Goal: Navigation & Orientation: Understand site structure

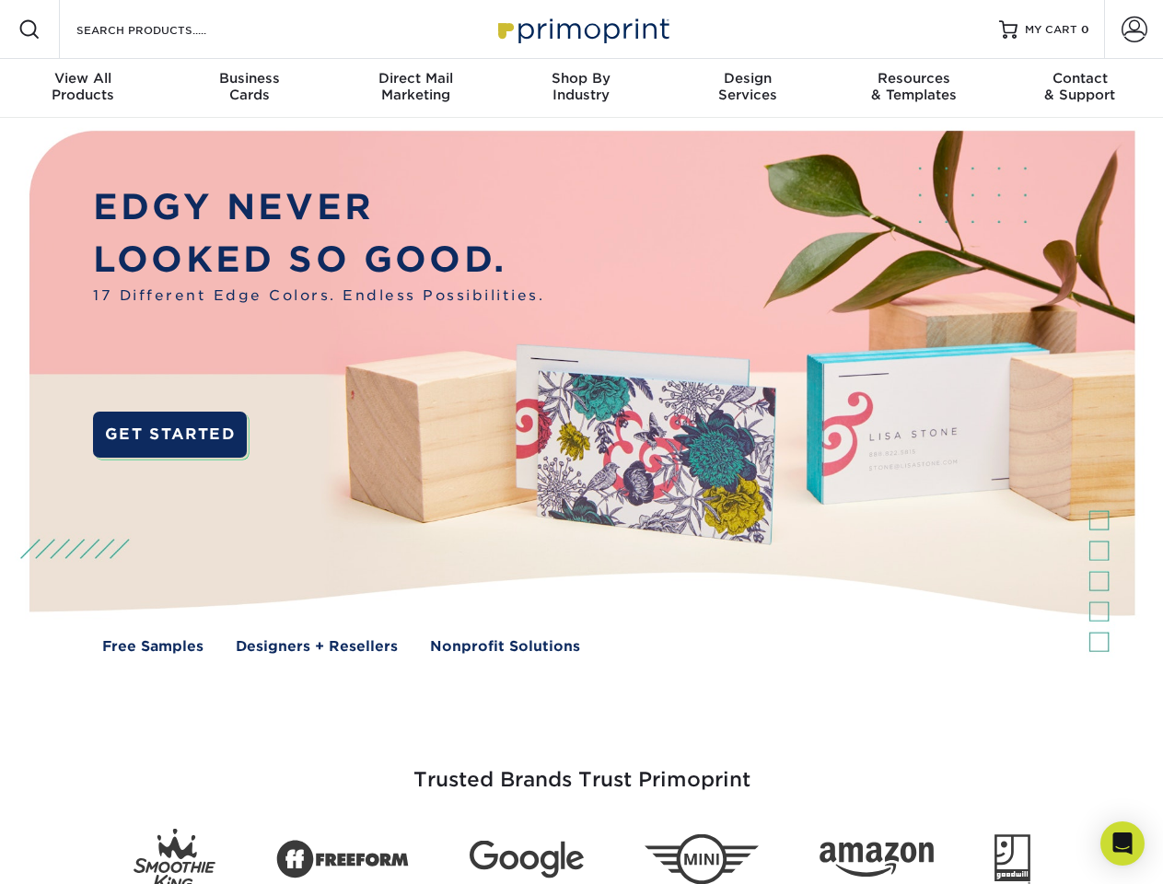
click at [581, 442] on img at bounding box center [581, 406] width 1151 height 576
click at [29, 29] on span at bounding box center [29, 29] width 22 height 22
click at [1134, 29] on span at bounding box center [1135, 30] width 26 height 26
click at [83, 88] on div "View All Products" at bounding box center [83, 86] width 166 height 33
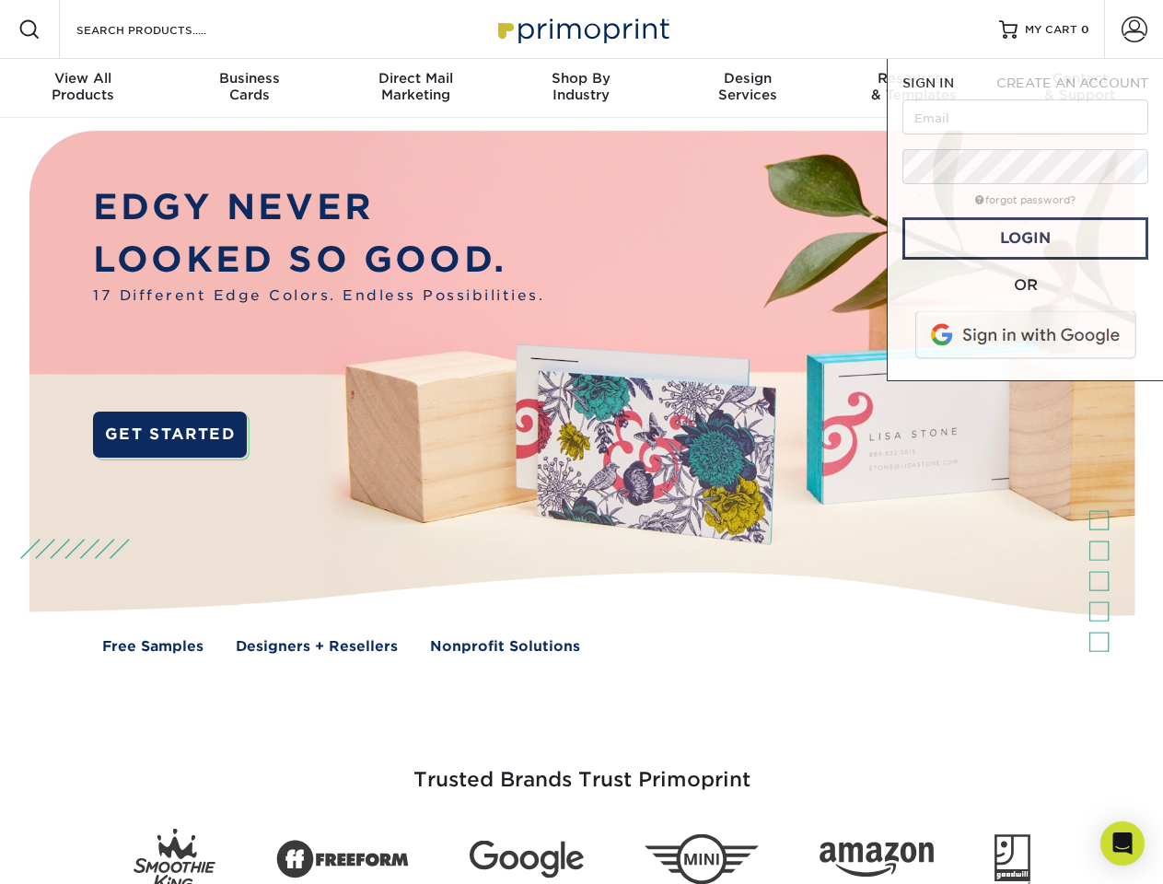
click at [249, 88] on div "Business Cards" at bounding box center [249, 86] width 166 height 33
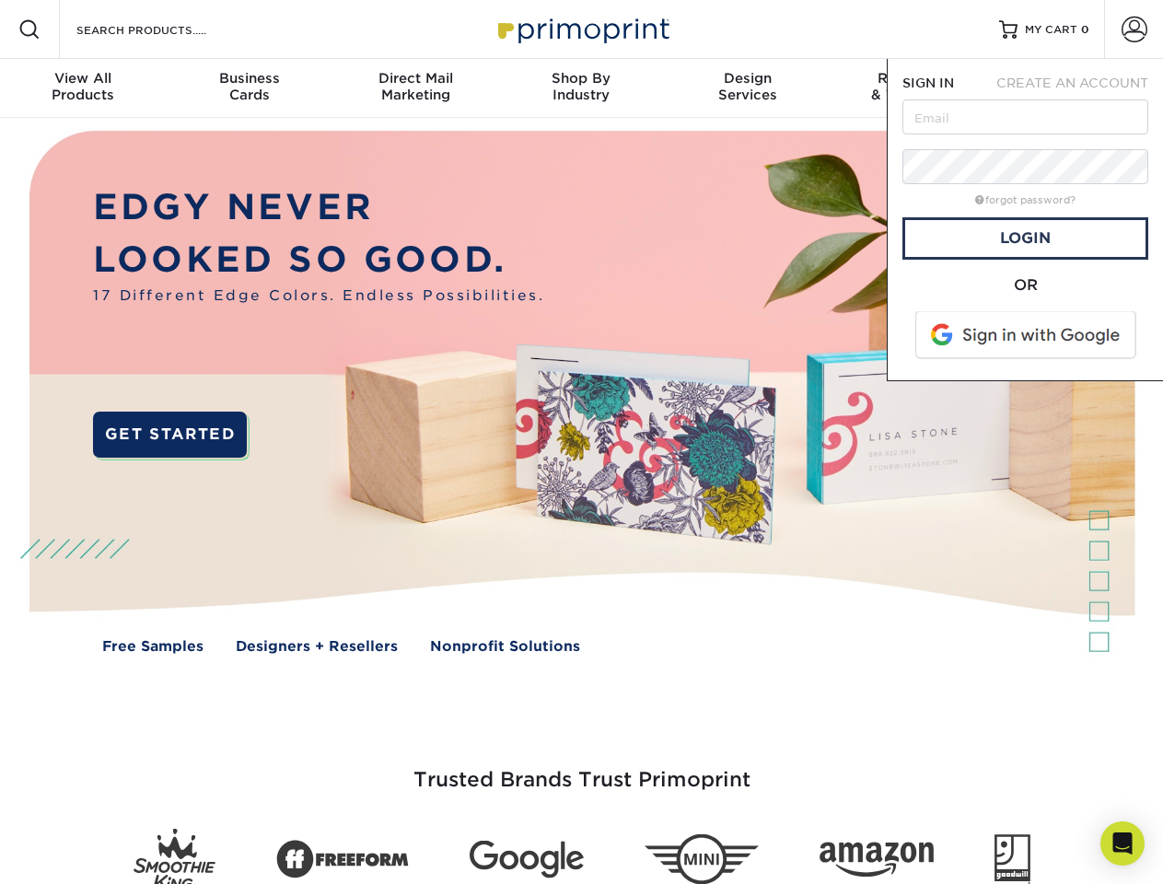
click at [415, 88] on div "Direct Mail Marketing" at bounding box center [415, 86] width 166 height 33
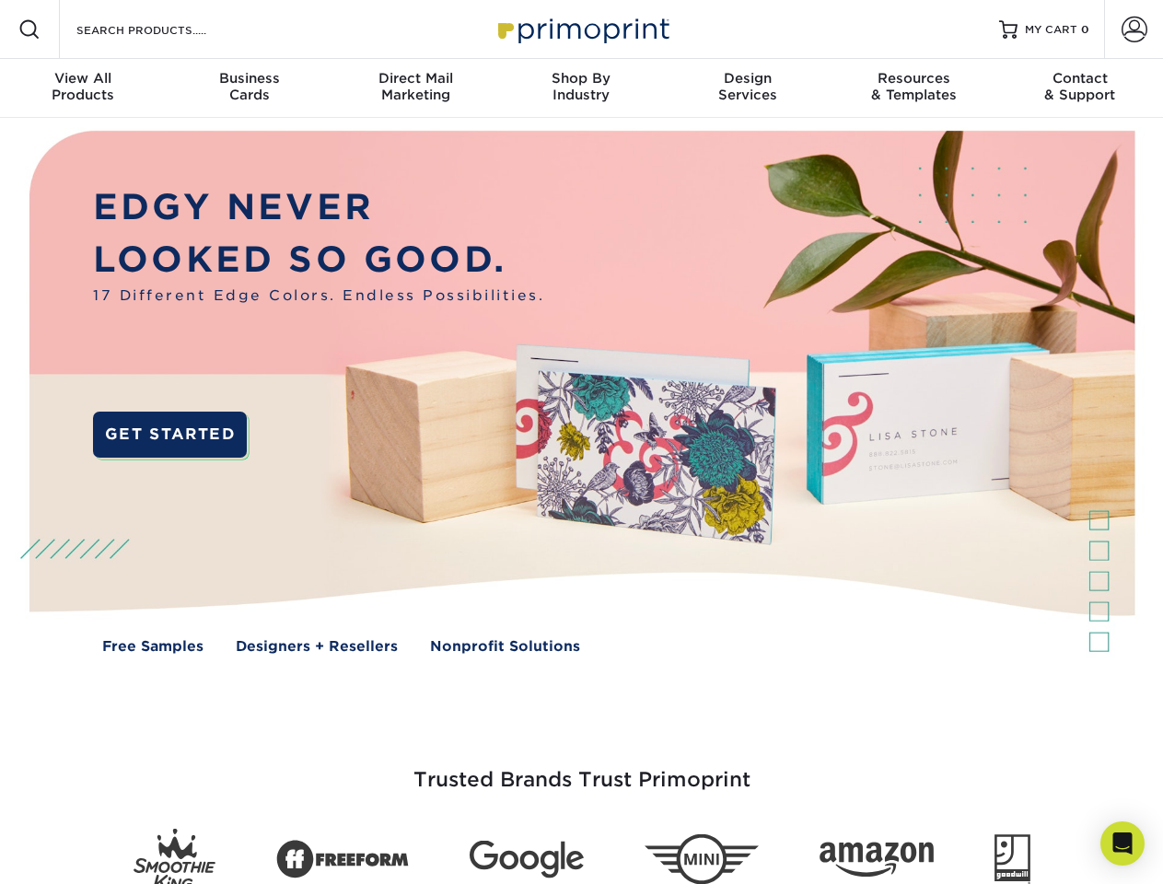
click at [581, 88] on div "Shop By Industry" at bounding box center [581, 86] width 166 height 33
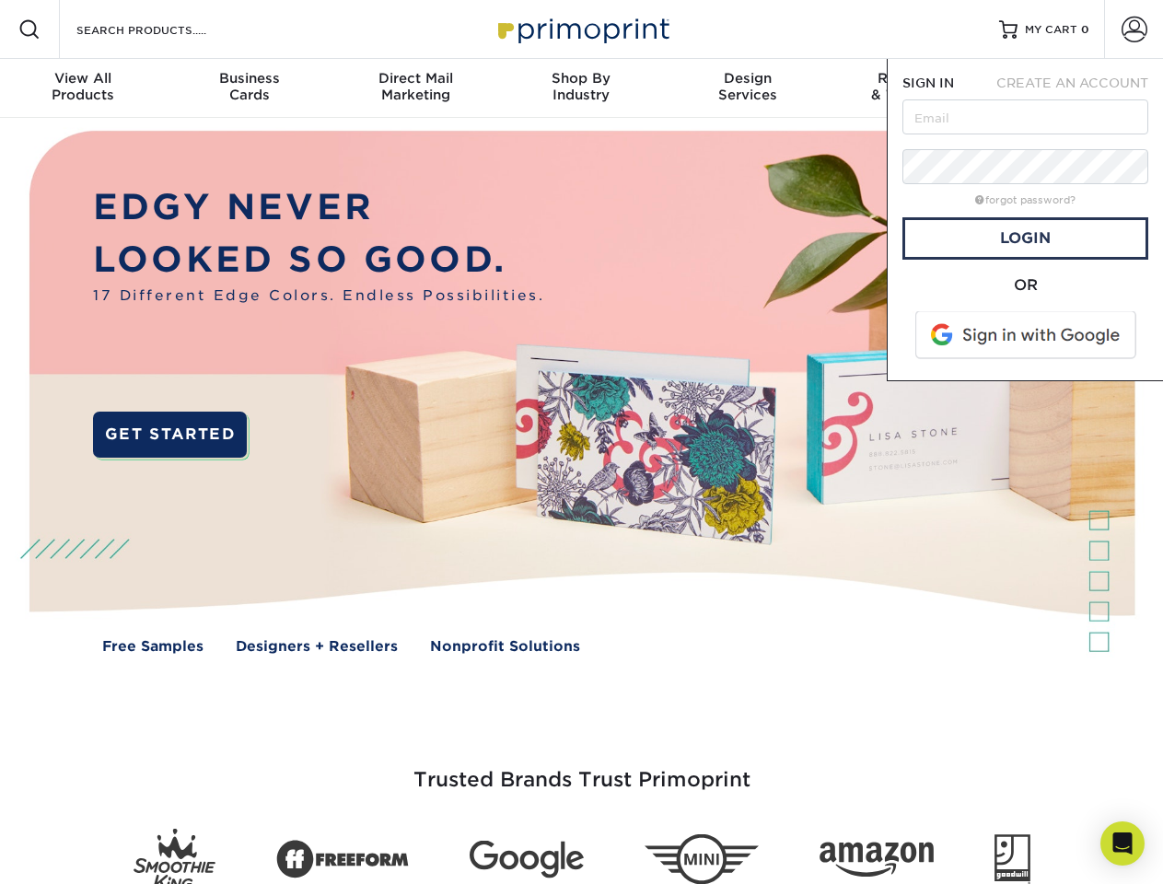
click at [748, 88] on div "Design Services" at bounding box center [748, 86] width 166 height 33
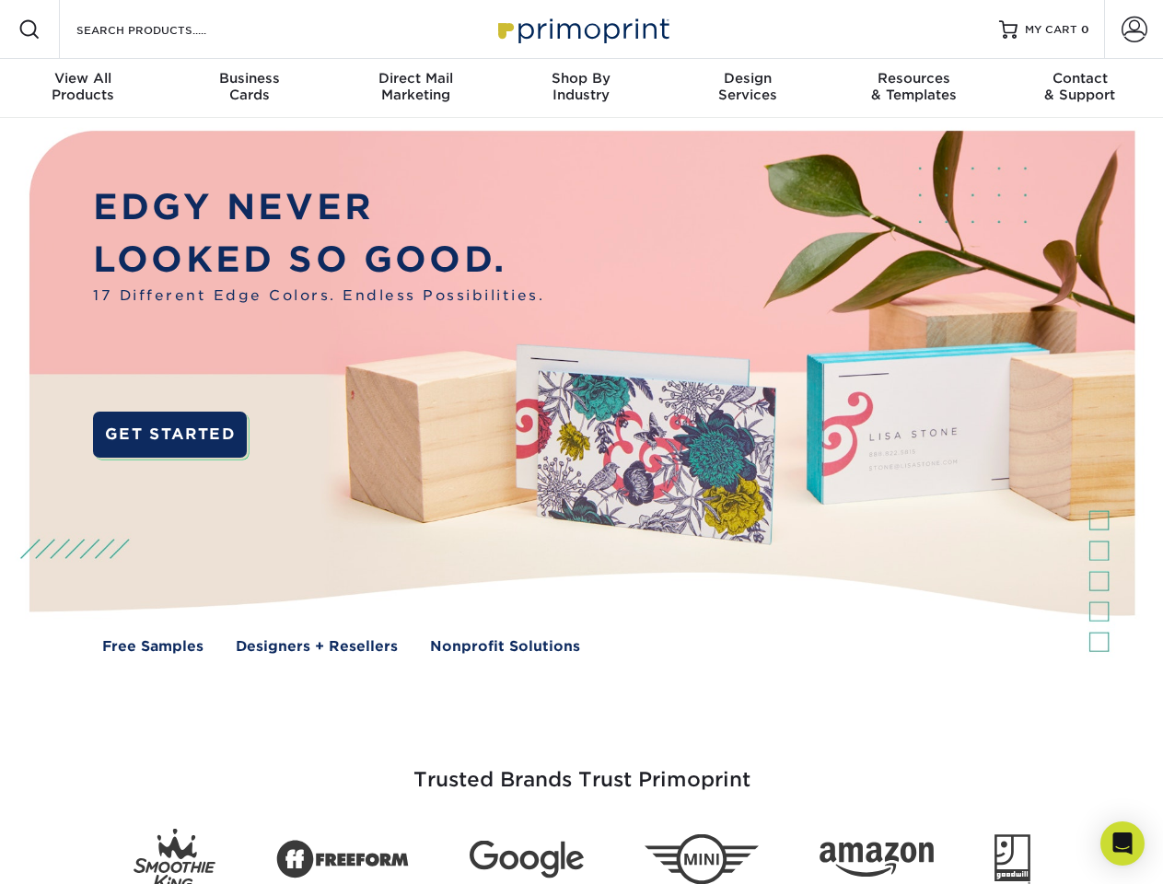
click at [914, 88] on span "SIGN IN" at bounding box center [928, 83] width 52 height 15
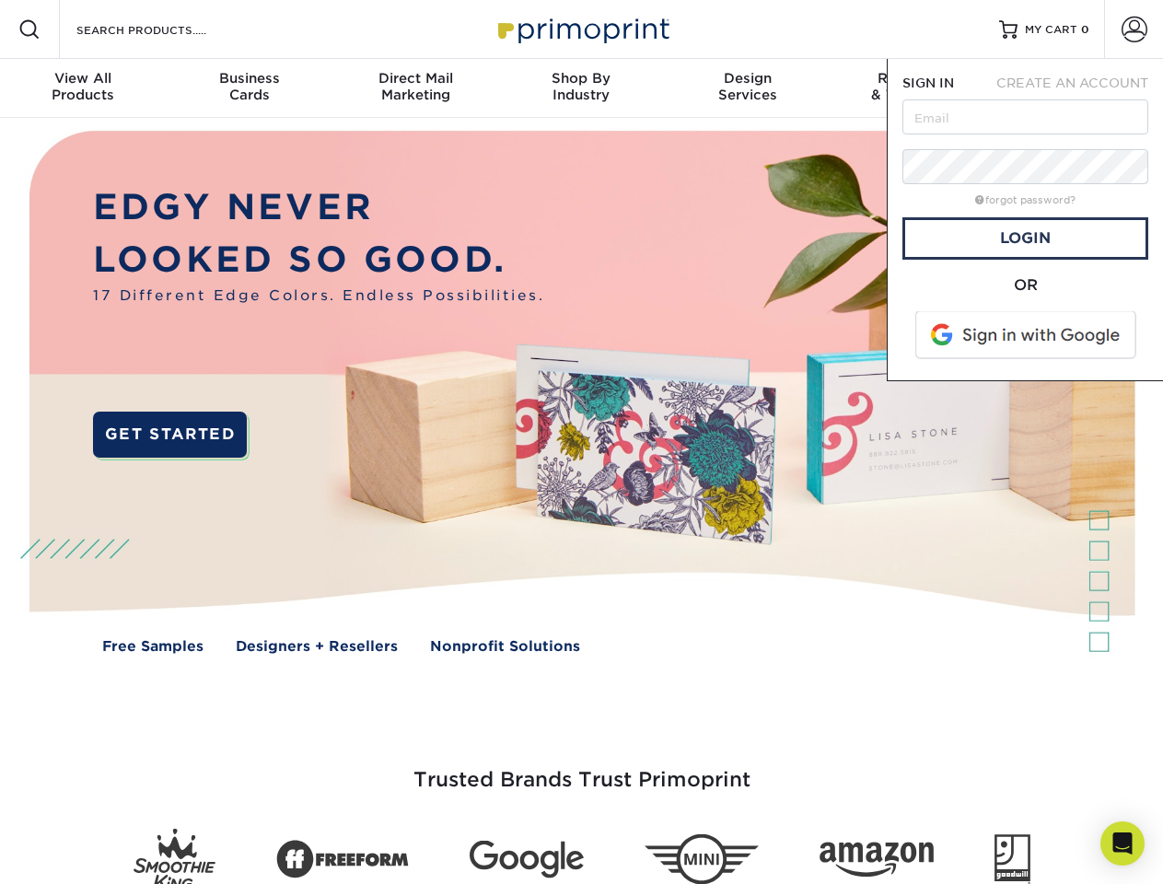
click at [1080, 88] on div "Contact & Support" at bounding box center [1080, 86] width 166 height 33
